Goal: Task Accomplishment & Management: Use online tool/utility

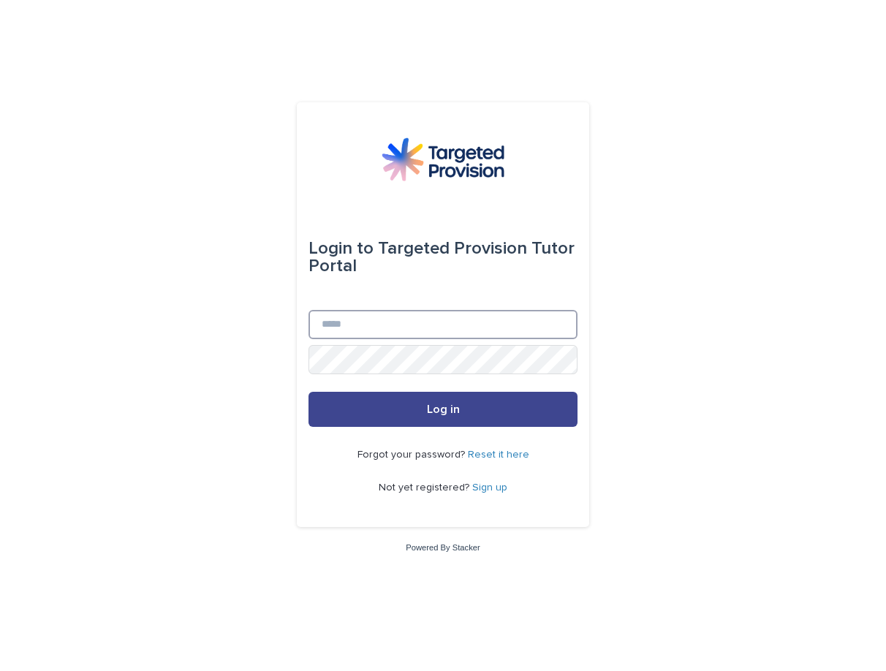
type input "**********"
click at [391, 401] on button "Log in" at bounding box center [443, 409] width 269 height 35
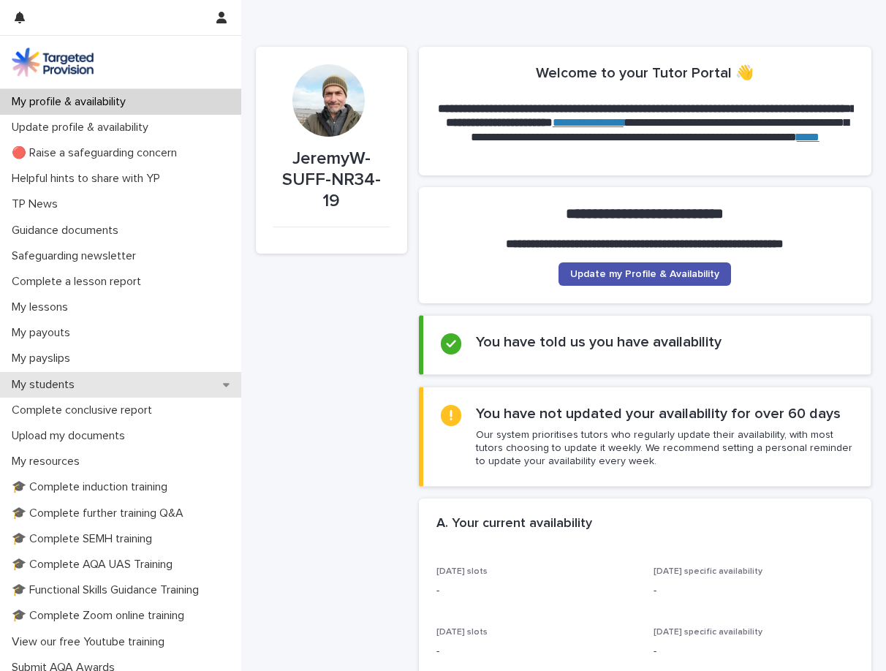
click at [123, 390] on div "My students" at bounding box center [120, 385] width 241 height 26
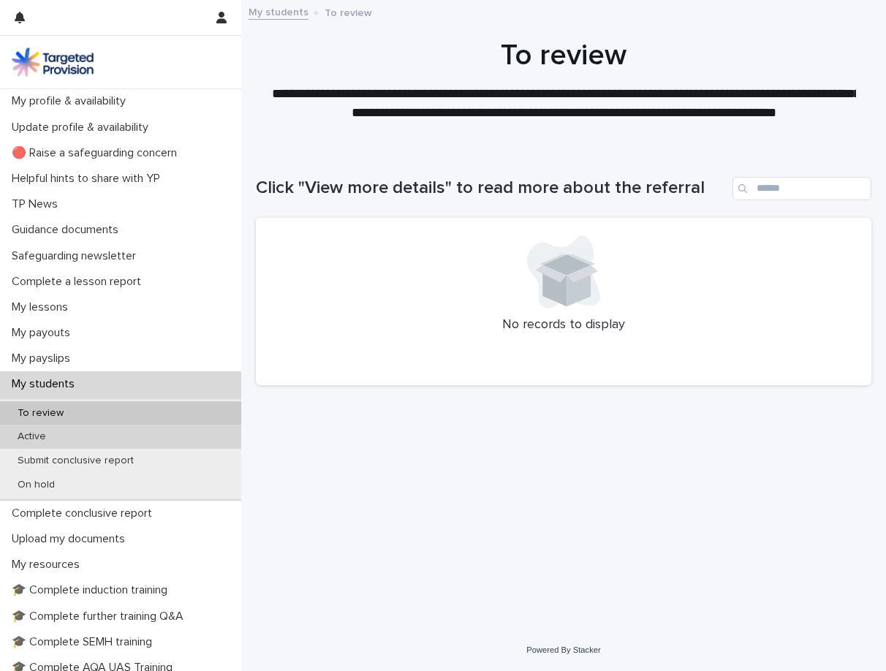
click at [122, 446] on div "Active" at bounding box center [120, 437] width 241 height 24
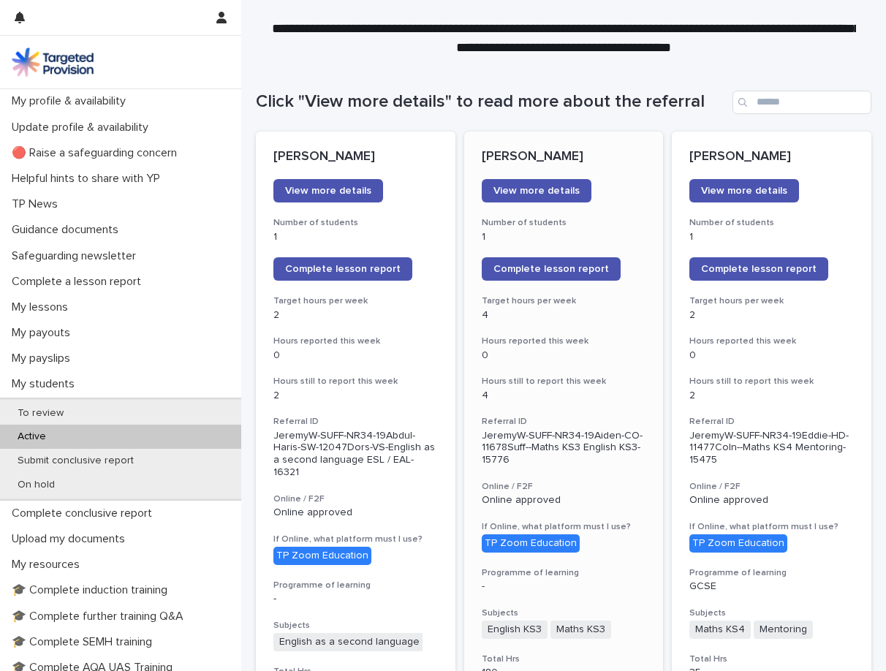
scroll to position [77, 0]
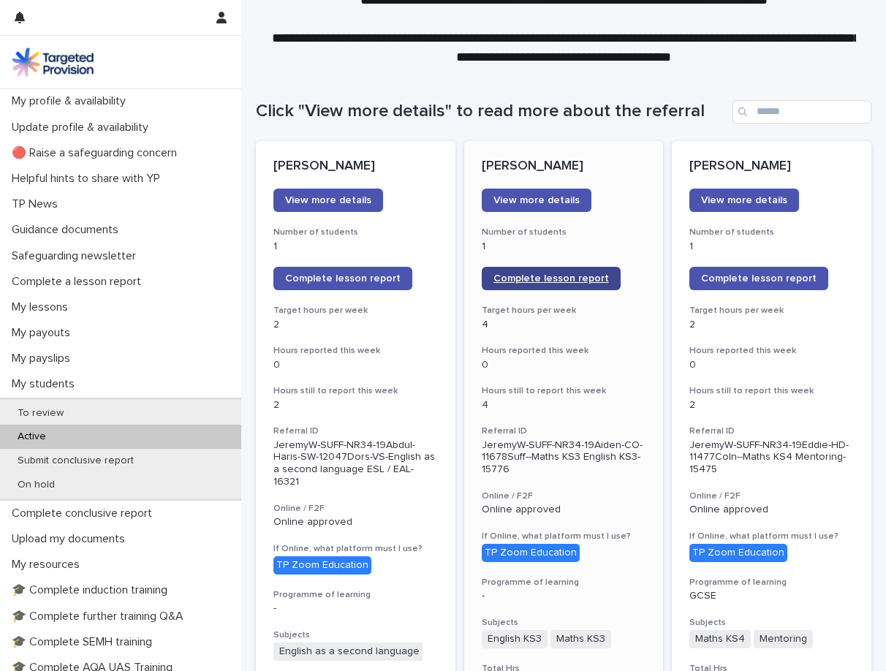
click at [537, 279] on span "Complete lesson report" at bounding box center [552, 279] width 116 height 10
click at [328, 274] on span "Complete lesson report" at bounding box center [343, 279] width 116 height 10
